Goal: Task Accomplishment & Management: Use online tool/utility

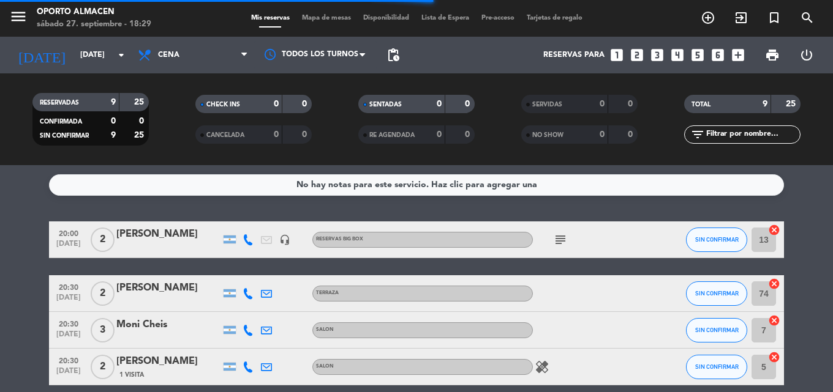
scroll to position [61, 0]
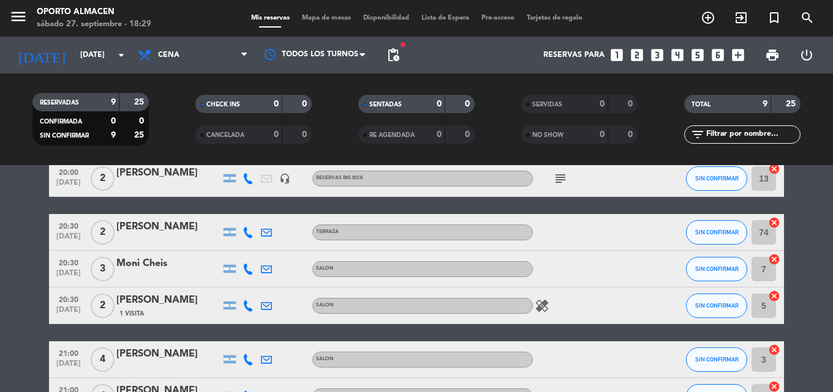
click at [546, 307] on icon "healing" at bounding box center [542, 306] width 15 height 15
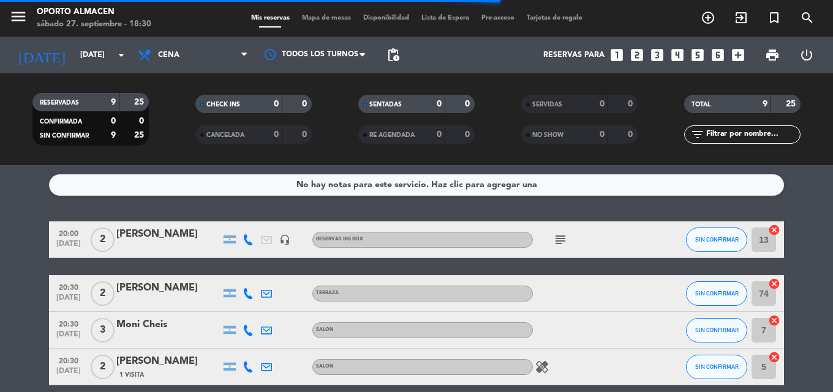
click at [249, 240] on icon at bounding box center [247, 240] width 11 height 11
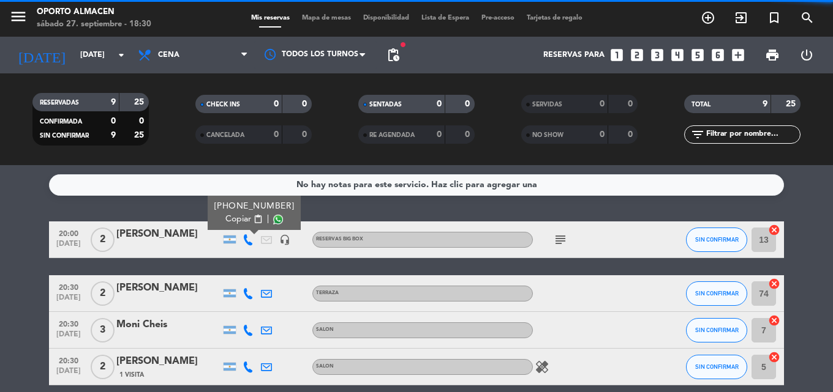
click at [225, 219] on span "Copiar" at bounding box center [238, 219] width 26 height 13
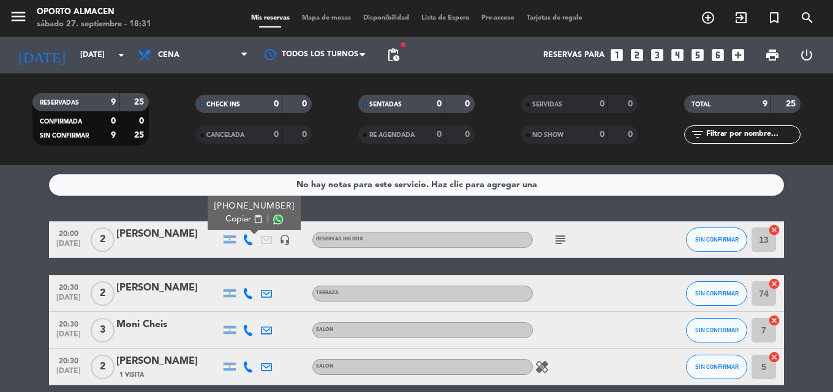
click at [246, 327] on icon at bounding box center [247, 330] width 11 height 11
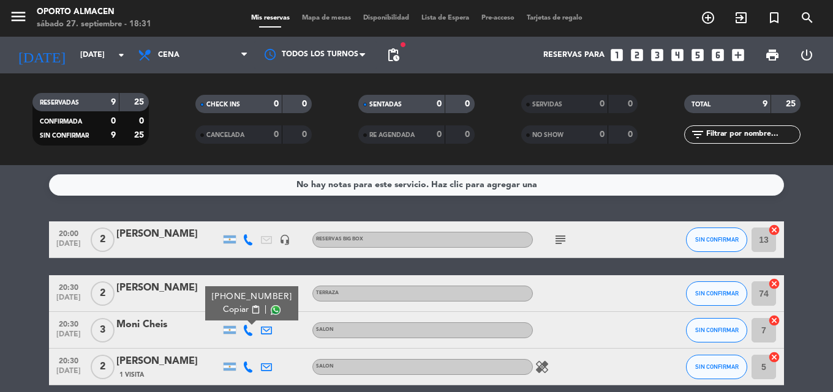
click at [230, 309] on span "Copiar" at bounding box center [236, 310] width 26 height 13
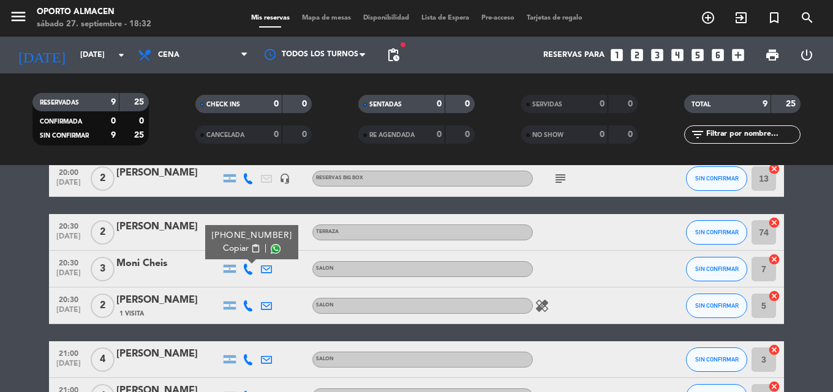
click at [249, 302] on icon at bounding box center [247, 306] width 11 height 11
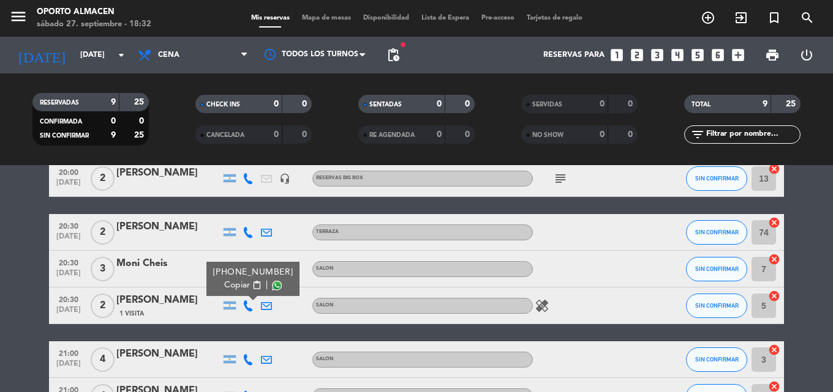
drag, startPoint x: 239, startPoint y: 284, endPoint x: 230, endPoint y: 276, distance: 11.7
click at [238, 283] on span "Copiar" at bounding box center [237, 285] width 26 height 13
click at [40, 306] on bookings-row "20:00 sep. 27 2 Juan Manuel Figueroa headset_mic RESERVAS BIG BOX subject SIN C…" at bounding box center [416, 351] width 833 height 382
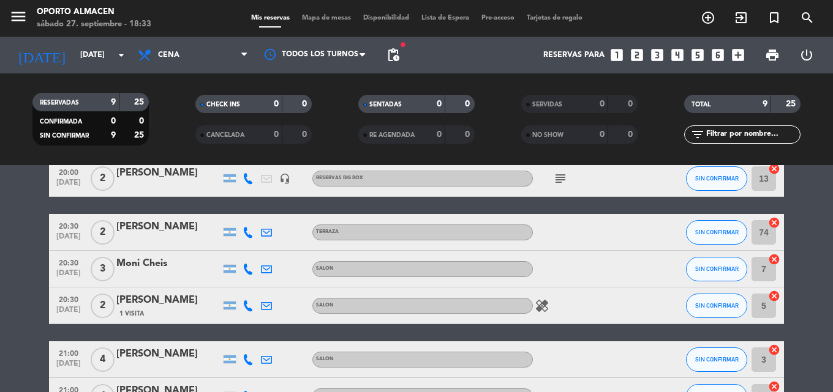
click at [244, 231] on icon at bounding box center [247, 232] width 11 height 11
click at [236, 211] on span "Copiar" at bounding box center [238, 212] width 26 height 13
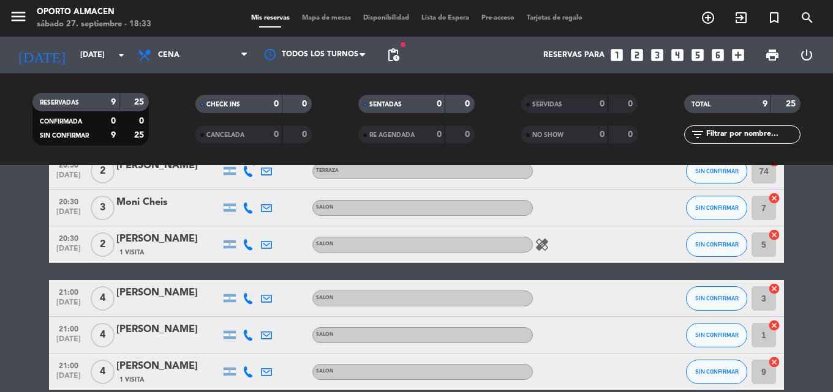
scroll to position [184, 0]
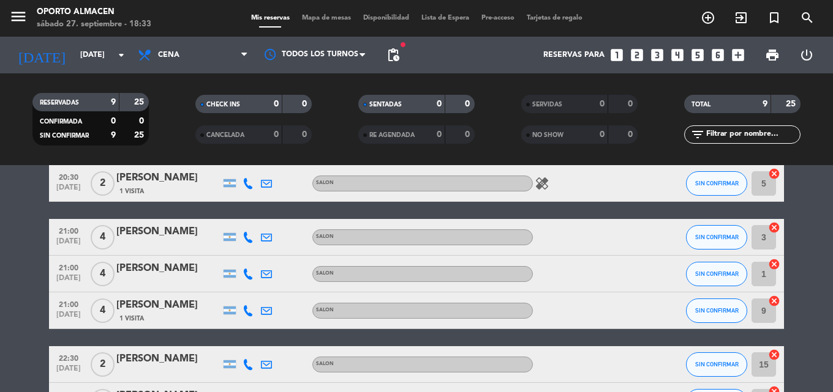
click at [246, 237] on icon at bounding box center [247, 237] width 11 height 11
click at [234, 213] on span "Copiar" at bounding box center [230, 217] width 26 height 13
click at [249, 274] on icon at bounding box center [247, 274] width 11 height 11
click at [225, 254] on span "Copiar" at bounding box center [238, 253] width 26 height 13
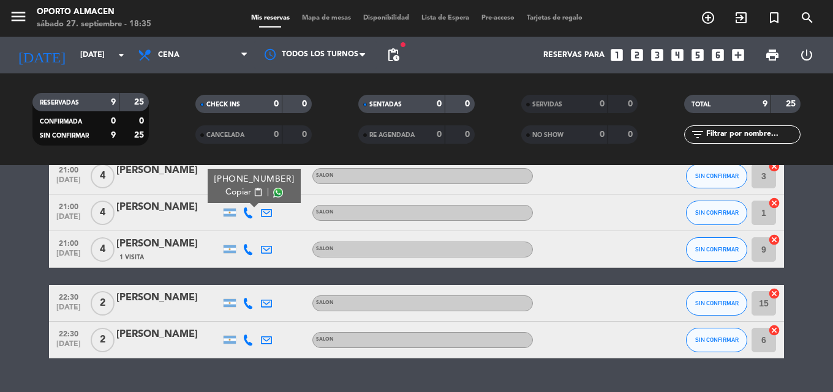
click at [246, 247] on icon at bounding box center [247, 249] width 11 height 11
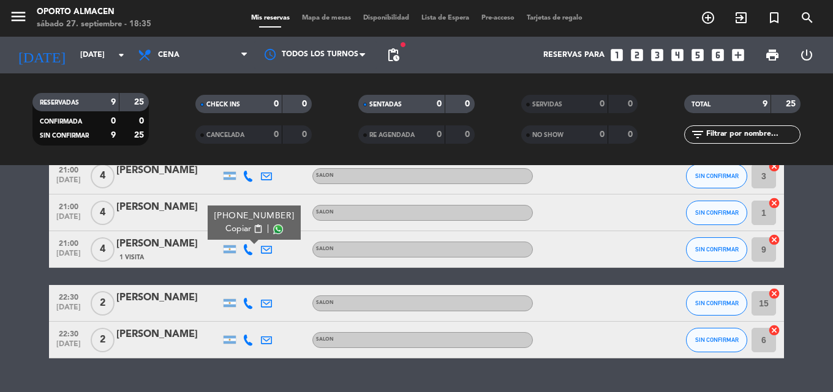
click at [233, 228] on span "Copiar" at bounding box center [238, 229] width 26 height 13
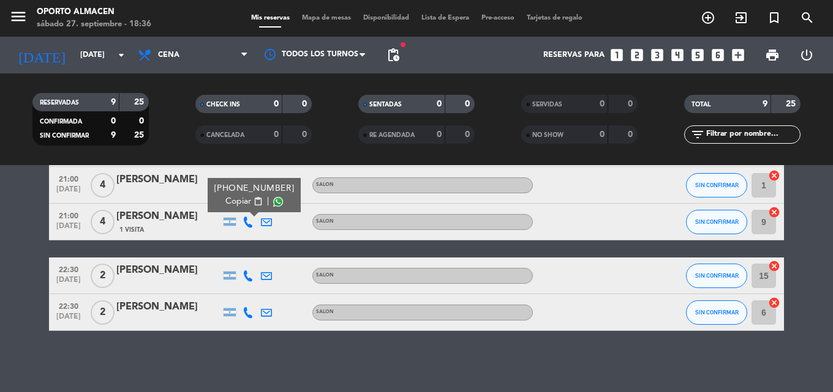
click at [243, 275] on icon at bounding box center [247, 276] width 11 height 11
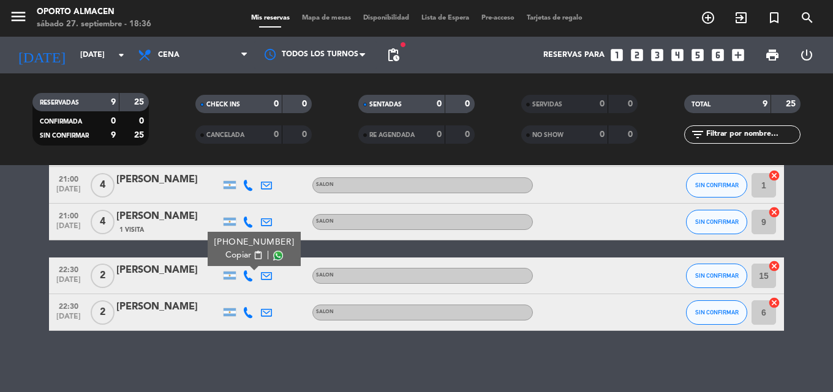
click at [231, 257] on span "Copiar" at bounding box center [238, 255] width 26 height 13
click at [248, 310] on icon at bounding box center [247, 312] width 11 height 11
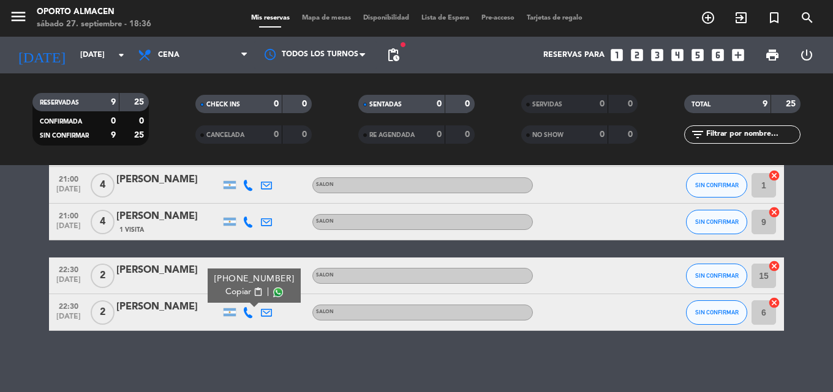
click at [225, 295] on span "Copiar" at bounding box center [238, 292] width 26 height 13
